Goal: Task Accomplishment & Management: Use online tool/utility

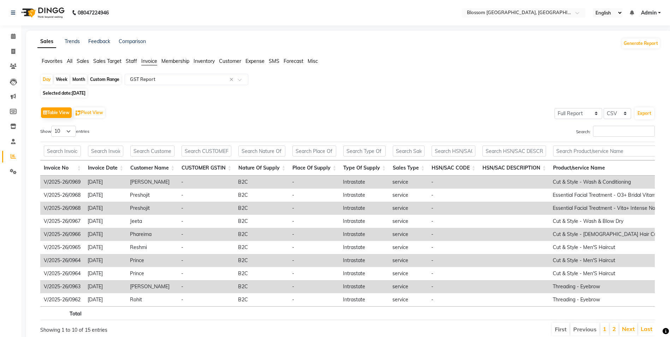
select select "full_report"
select select "csv"
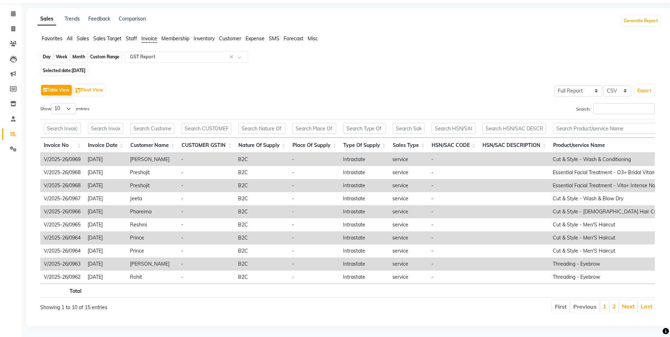
click at [48, 52] on div "Day" at bounding box center [47, 57] width 12 height 10
select select "8"
select select "2025"
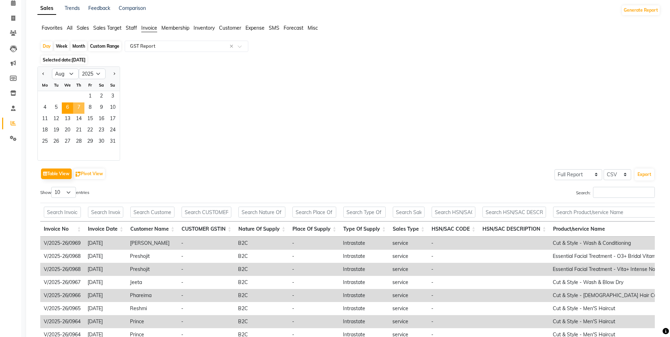
click at [80, 108] on span "7" at bounding box center [78, 107] width 11 height 11
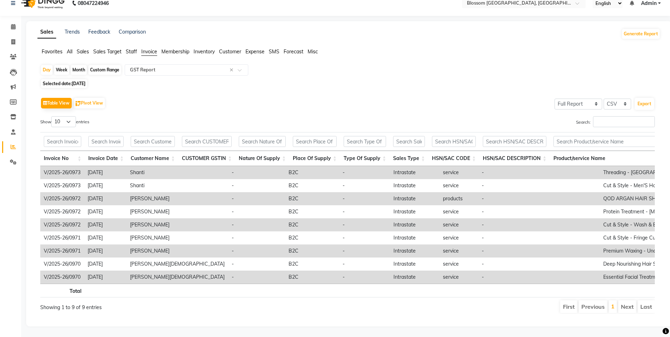
scroll to position [20, 0]
click at [648, 98] on button "Export" at bounding box center [644, 104] width 19 height 12
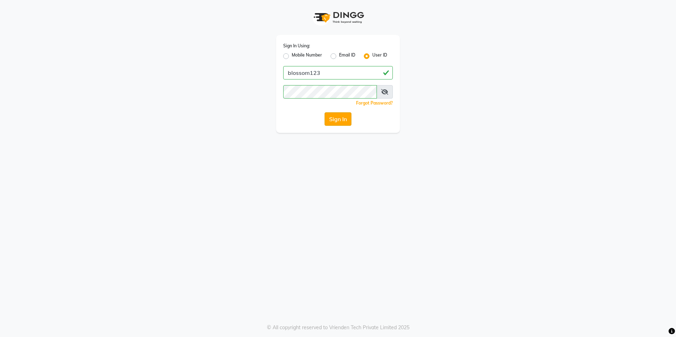
click at [351, 117] on button "Sign In" at bounding box center [337, 118] width 27 height 13
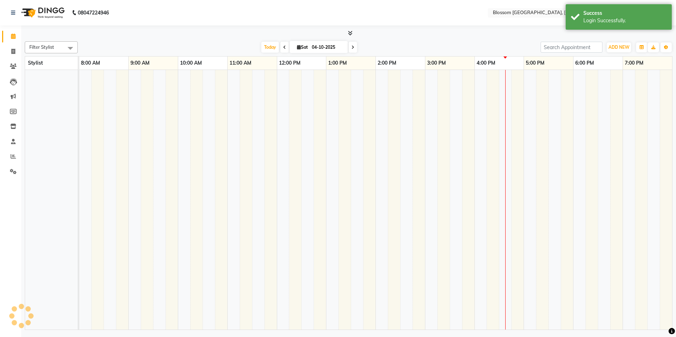
select select "en"
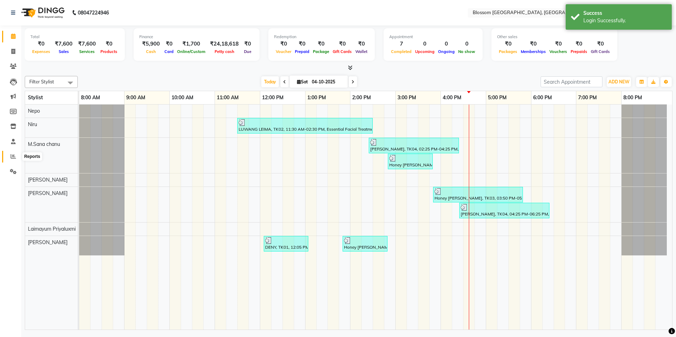
click at [16, 159] on span at bounding box center [13, 157] width 12 height 8
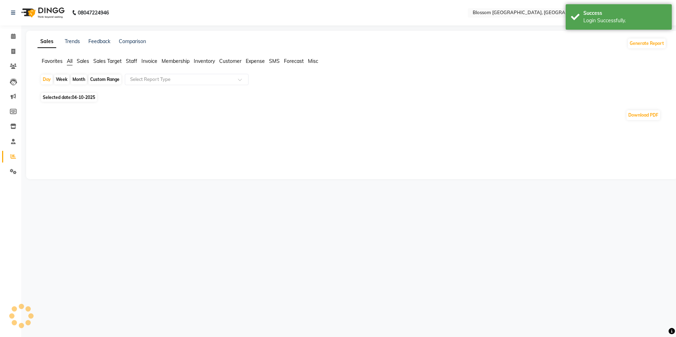
click at [148, 58] on li "Invoice" at bounding box center [149, 61] width 16 height 7
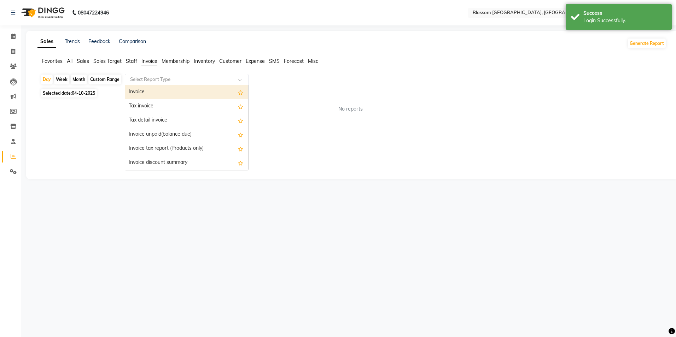
click at [242, 80] on span at bounding box center [242, 81] width 9 height 7
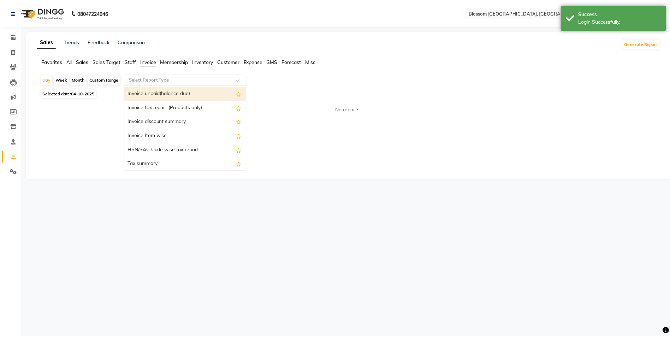
scroll to position [106, 0]
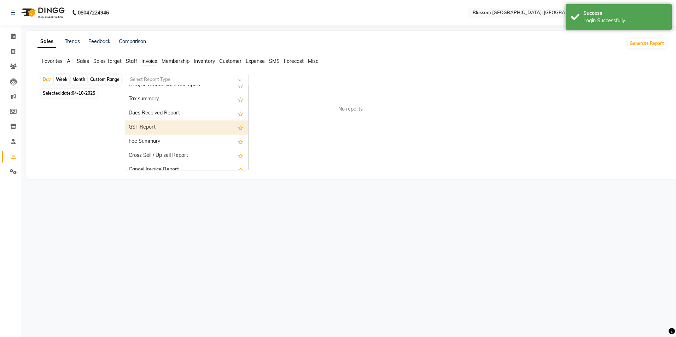
click at [189, 132] on div "GST Report" at bounding box center [186, 128] width 123 height 14
select select "full_report"
select select "csv"
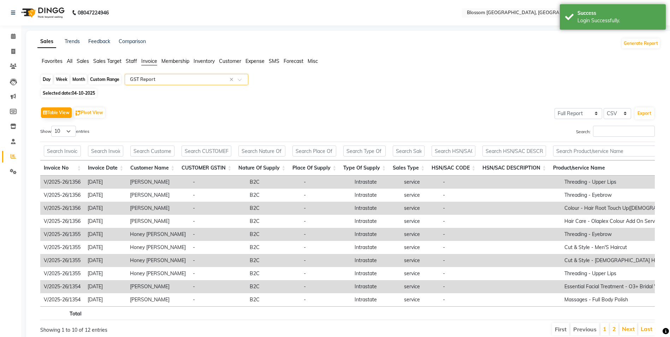
click at [45, 79] on div "Day" at bounding box center [47, 80] width 12 height 10
select select "10"
select select "2025"
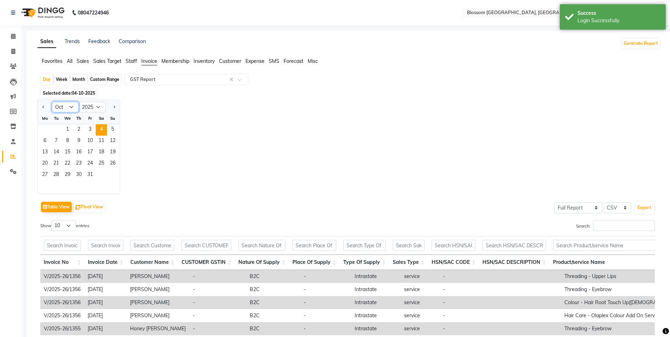
click at [72, 105] on select "Jan Feb Mar Apr May Jun [DATE] Aug Sep Oct Nov Dec" at bounding box center [65, 107] width 27 height 11
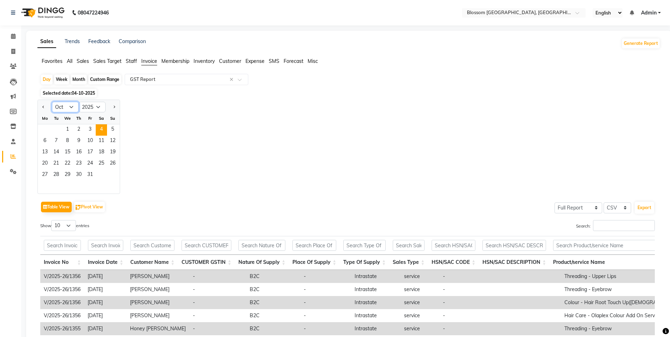
select select "8"
click at [52, 102] on select "Jan Feb Mar Apr May Jun [DATE] Aug Sep Oct Nov Dec" at bounding box center [65, 107] width 27 height 11
click at [93, 143] on span "8" at bounding box center [89, 141] width 11 height 11
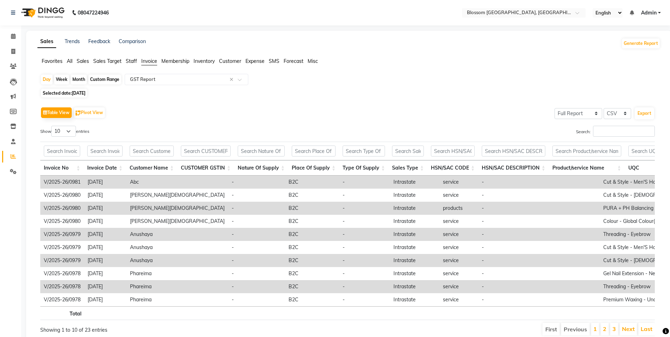
click at [486, 90] on div "Selected date: [DATE]" at bounding box center [350, 92] width 621 height 7
click at [647, 113] on button "Export" at bounding box center [644, 113] width 19 height 12
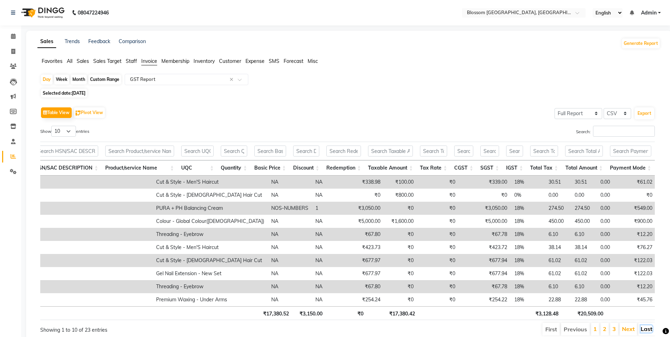
click at [643, 332] on link "Last" at bounding box center [647, 328] width 12 height 7
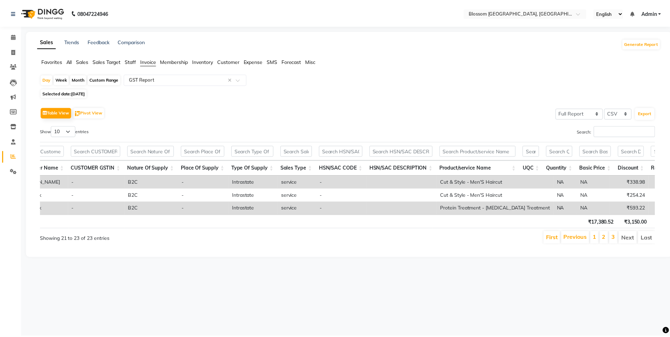
scroll to position [0, 434]
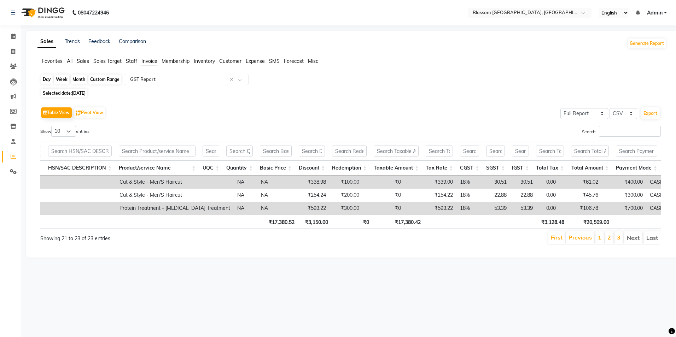
click at [50, 79] on div "Day" at bounding box center [47, 80] width 12 height 10
select select "8"
select select "2025"
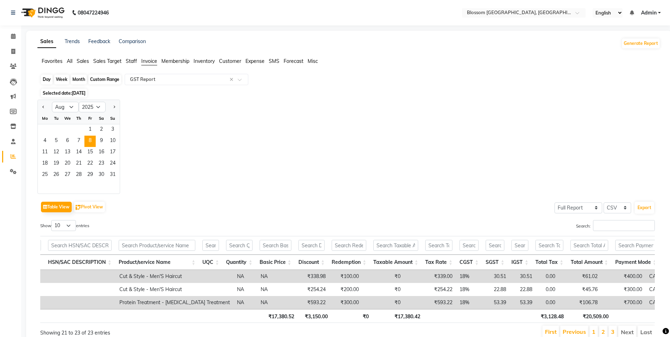
click at [46, 80] on div "Day" at bounding box center [47, 80] width 12 height 10
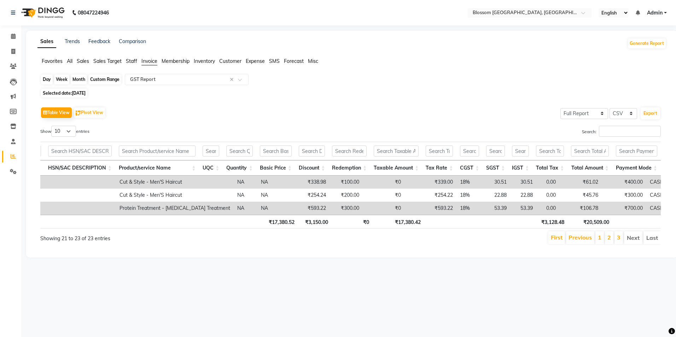
click at [49, 81] on div "Day" at bounding box center [47, 80] width 12 height 10
select select "8"
select select "2025"
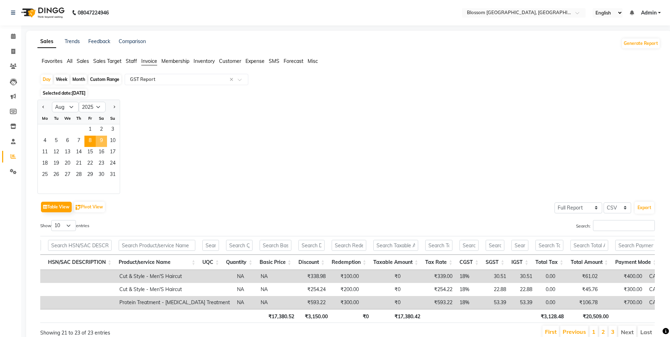
click at [98, 142] on span "9" at bounding box center [101, 141] width 11 height 11
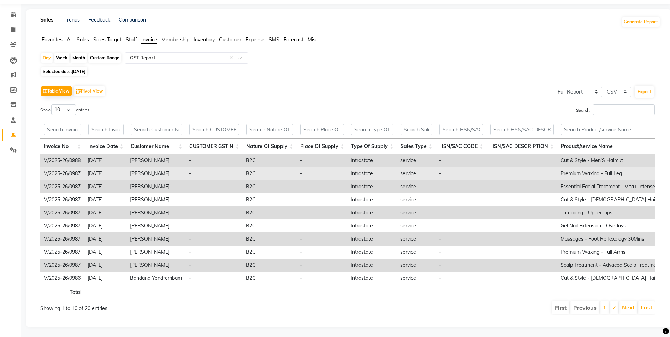
scroll to position [33, 0]
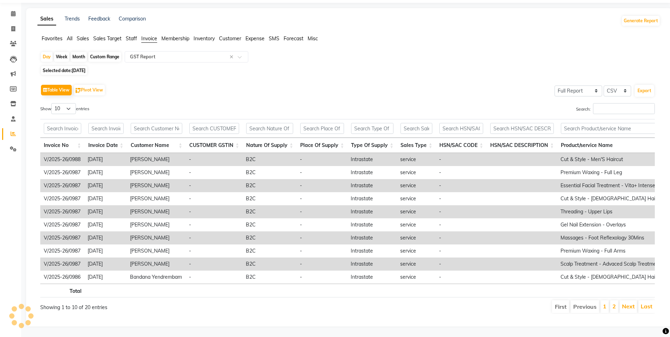
click at [646, 51] on div "Day Week Month Custom Range Select Report Type × GST Report ×" at bounding box center [349, 57] width 618 height 13
drag, startPoint x: 460, startPoint y: 63, endPoint x: 464, endPoint y: 61, distance: 4.1
click at [460, 67] on div "Selected date: [DATE]" at bounding box center [350, 70] width 621 height 7
click at [643, 85] on button "Export" at bounding box center [644, 91] width 19 height 12
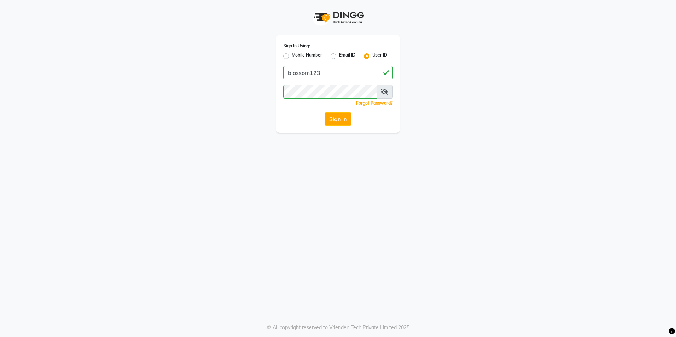
click at [339, 121] on button "Sign In" at bounding box center [337, 118] width 27 height 13
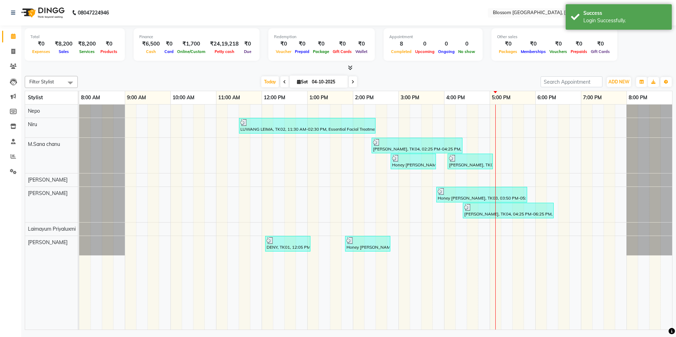
select select "en"
click at [16, 153] on span at bounding box center [13, 157] width 12 height 8
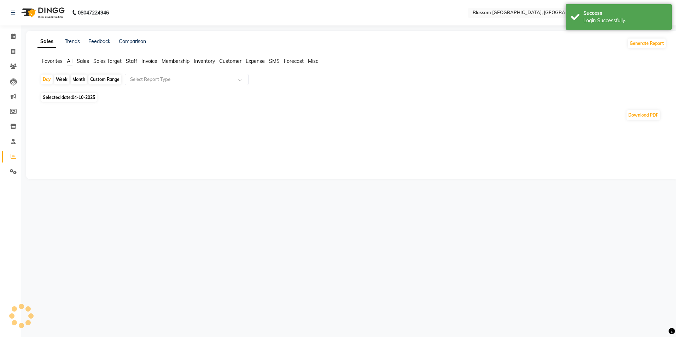
click at [147, 60] on span "Invoice" at bounding box center [149, 61] width 16 height 6
click at [176, 78] on input "text" at bounding box center [180, 79] width 102 height 7
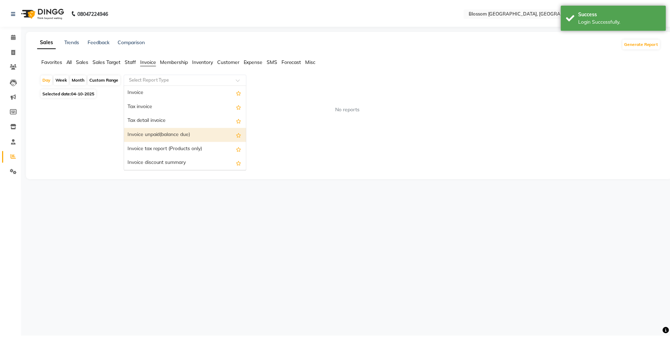
scroll to position [71, 0]
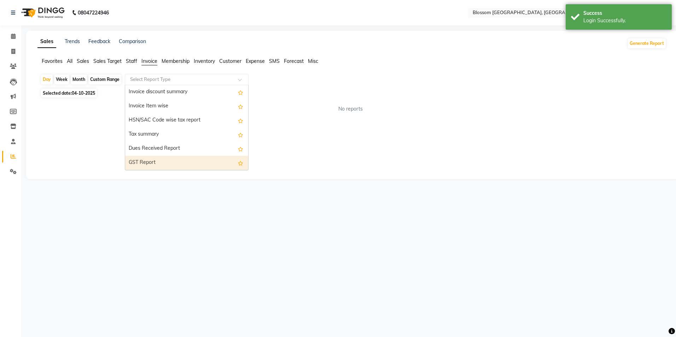
click at [157, 157] on div "GST Report" at bounding box center [186, 163] width 123 height 14
select select "full_report"
select select "csv"
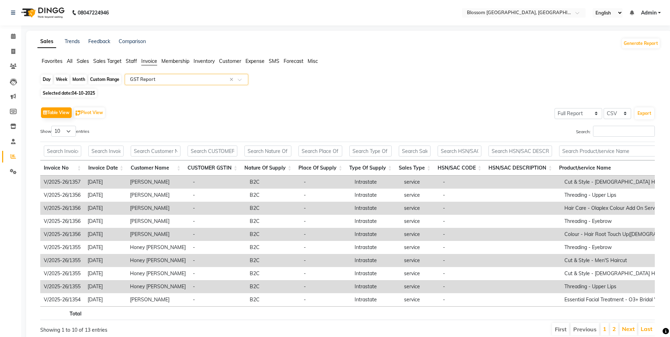
click at [49, 79] on div "Day" at bounding box center [47, 80] width 12 height 10
select select "10"
select select "2025"
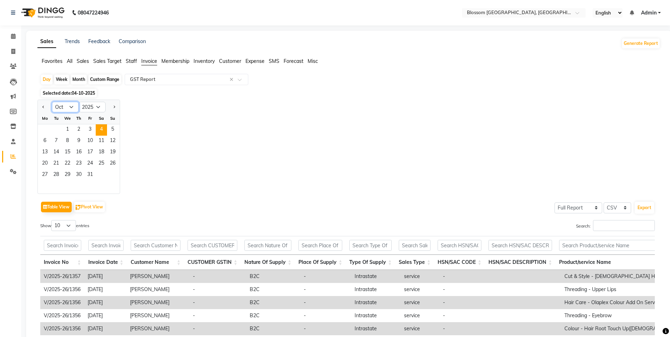
click at [71, 104] on select "Jan Feb Mar Apr May Jun [DATE] Aug Sep Oct Nov Dec" at bounding box center [65, 107] width 27 height 11
select select "8"
click at [52, 102] on select "Jan Feb Mar Apr May Jun [DATE] Aug Sep Oct Nov Dec" at bounding box center [65, 107] width 27 height 11
click at [93, 141] on span "8" at bounding box center [89, 141] width 11 height 11
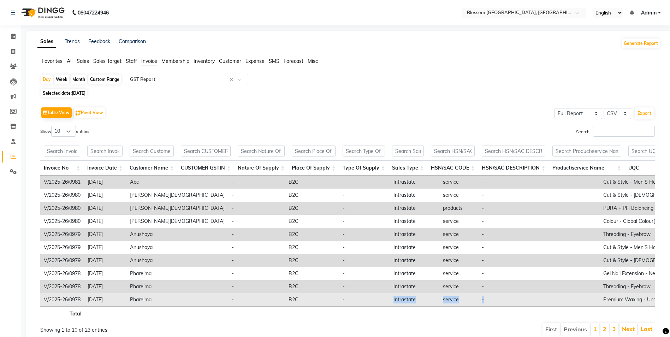
drag, startPoint x: 296, startPoint y: 306, endPoint x: 484, endPoint y: 303, distance: 188.0
click at [484, 303] on tr "V/2025-26/0978 [DATE] Phareima - B2C - Intrastate service - Premium Waxing - Un…" at bounding box center [618, 299] width 1156 height 13
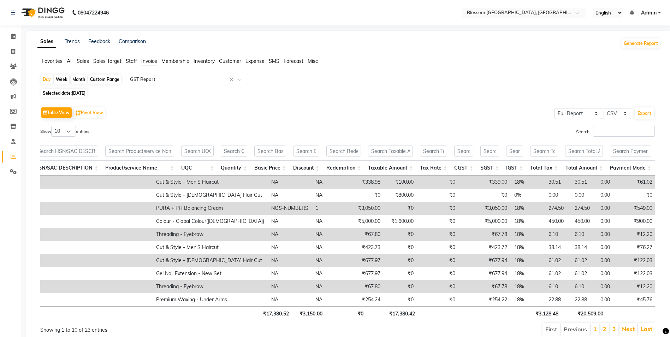
scroll to position [33, 0]
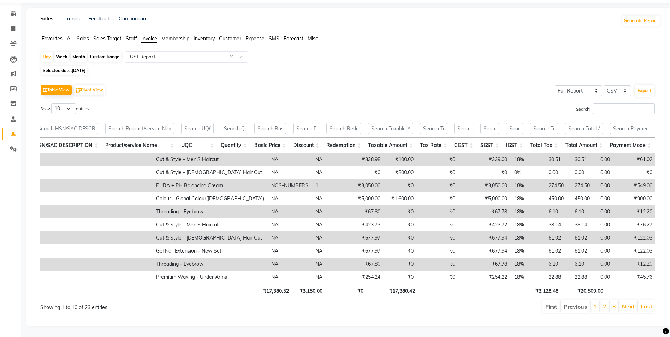
click at [641, 301] on li "Last" at bounding box center [647, 306] width 17 height 13
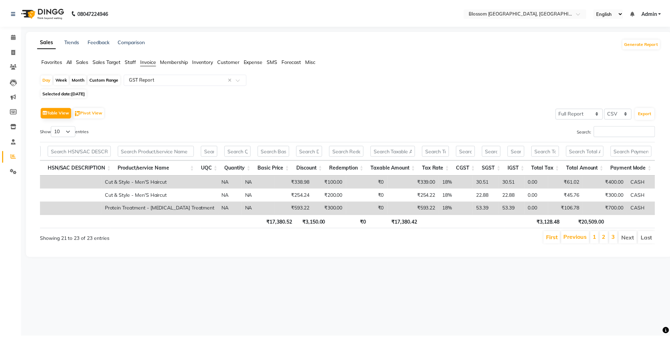
scroll to position [0, 434]
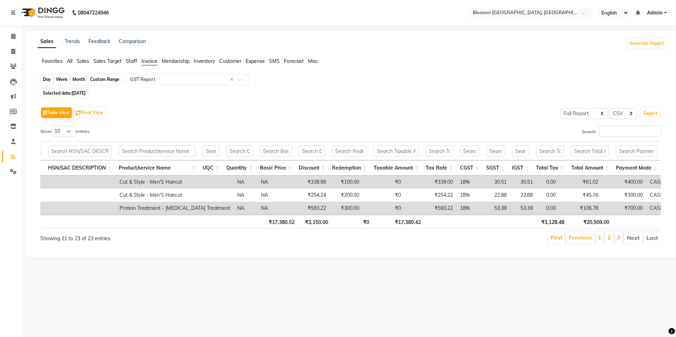
click at [45, 78] on div "Day" at bounding box center [47, 80] width 12 height 10
select select "8"
select select "2025"
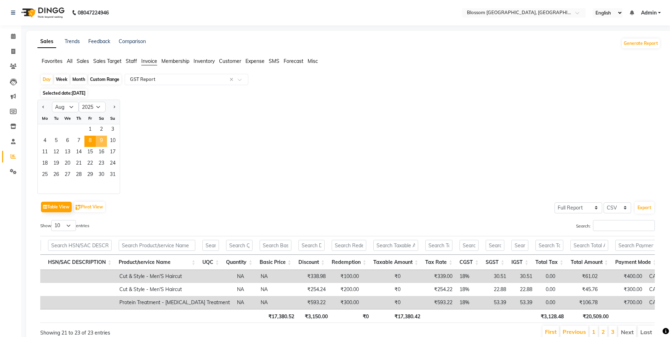
click at [103, 143] on span "9" at bounding box center [101, 141] width 11 height 11
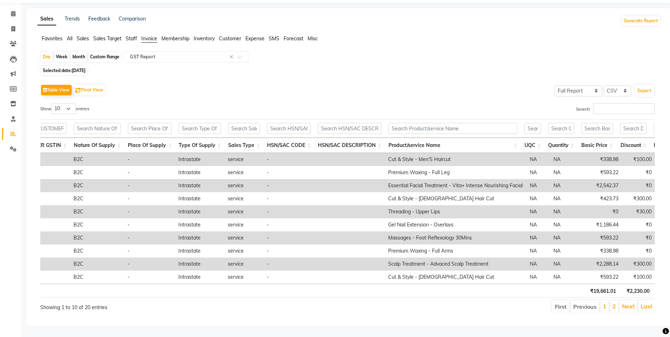
scroll to position [0, 500]
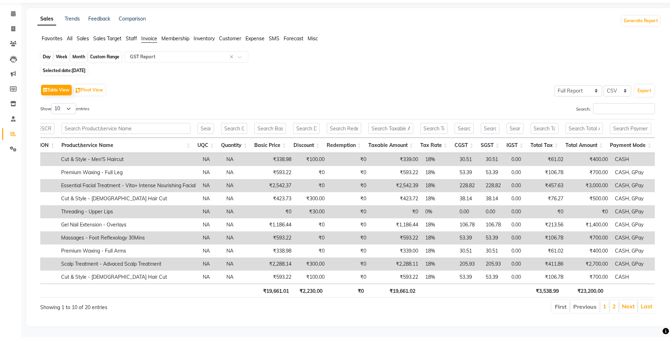
click at [47, 52] on div "Day" at bounding box center [47, 57] width 12 height 10
select select "8"
select select "2025"
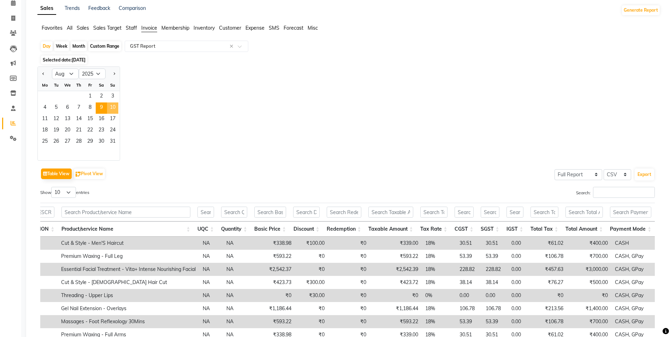
click at [110, 107] on span "10" at bounding box center [112, 107] width 11 height 11
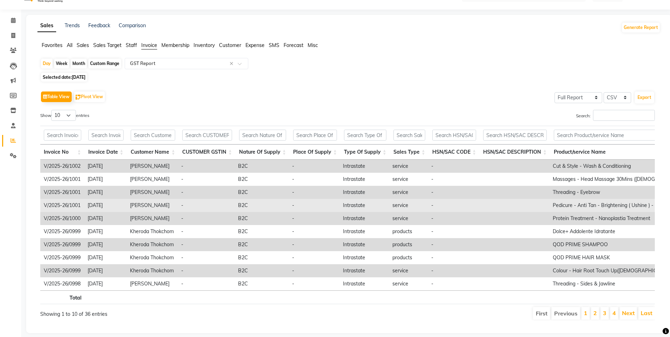
scroll to position [0, 0]
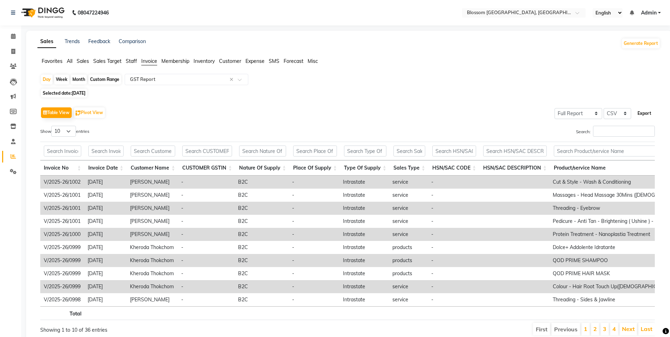
click at [644, 112] on button "Export" at bounding box center [644, 113] width 19 height 12
click at [465, 55] on div "Sales Trends Feedback Comparison Generate Report Favorites All Sales Sales Targ…" at bounding box center [349, 190] width 646 height 318
